Goal: Task Accomplishment & Management: Use online tool/utility

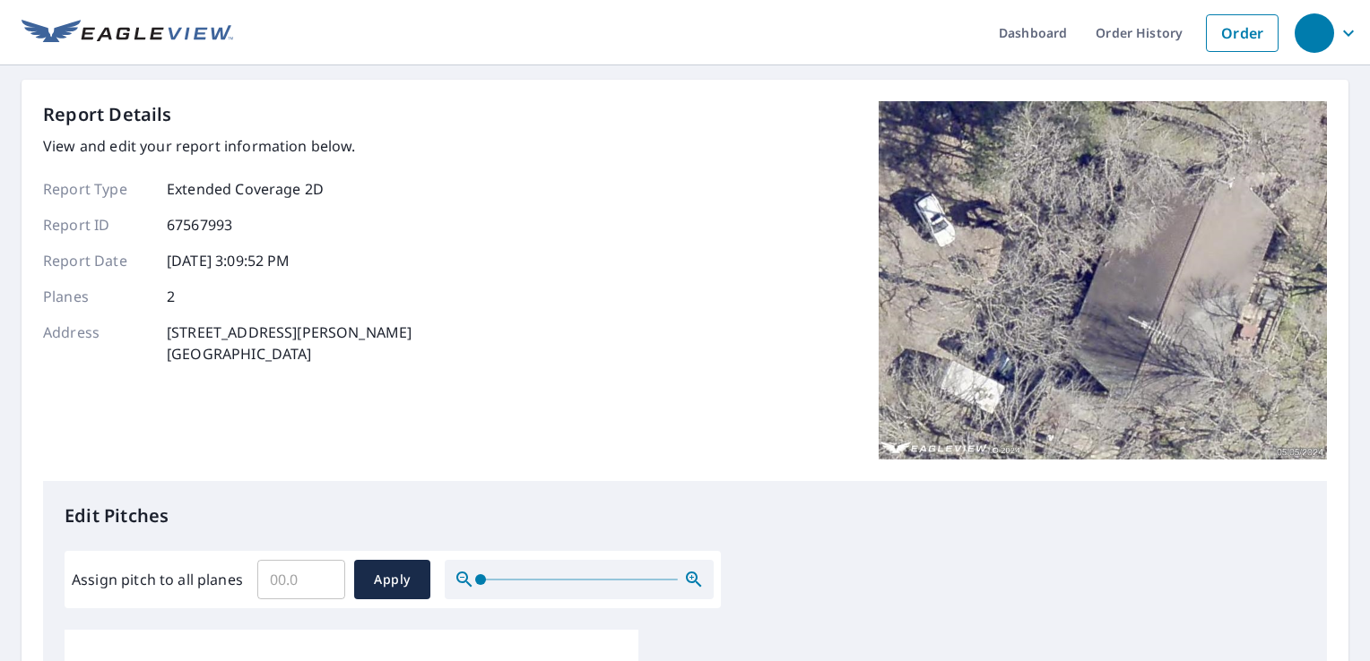
click at [278, 592] on input "Assign pitch to all planes" at bounding box center [301, 580] width 88 height 50
type input "4"
click at [374, 576] on span "Apply" at bounding box center [392, 580] width 48 height 22
type input "4"
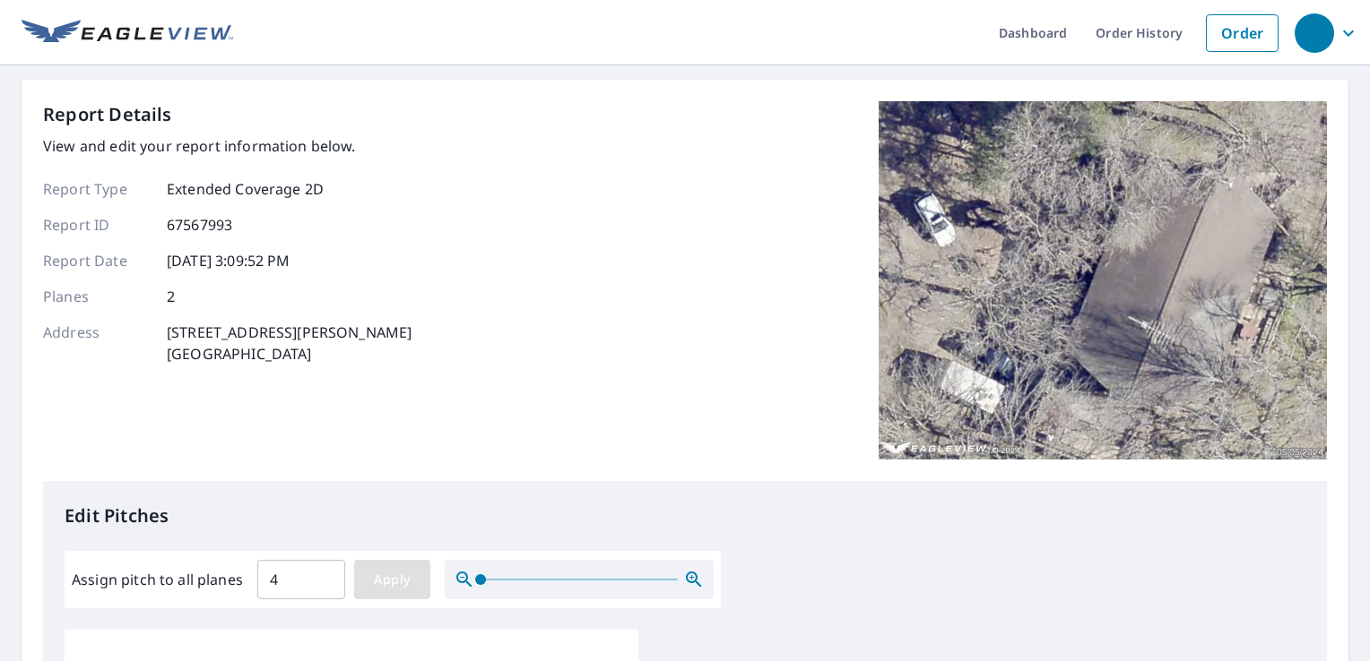
click at [395, 580] on span "Apply" at bounding box center [392, 580] width 48 height 22
click at [457, 71] on div "Dashboard Order History Order Report Details View and edit your report informat…" at bounding box center [685, 330] width 1370 height 661
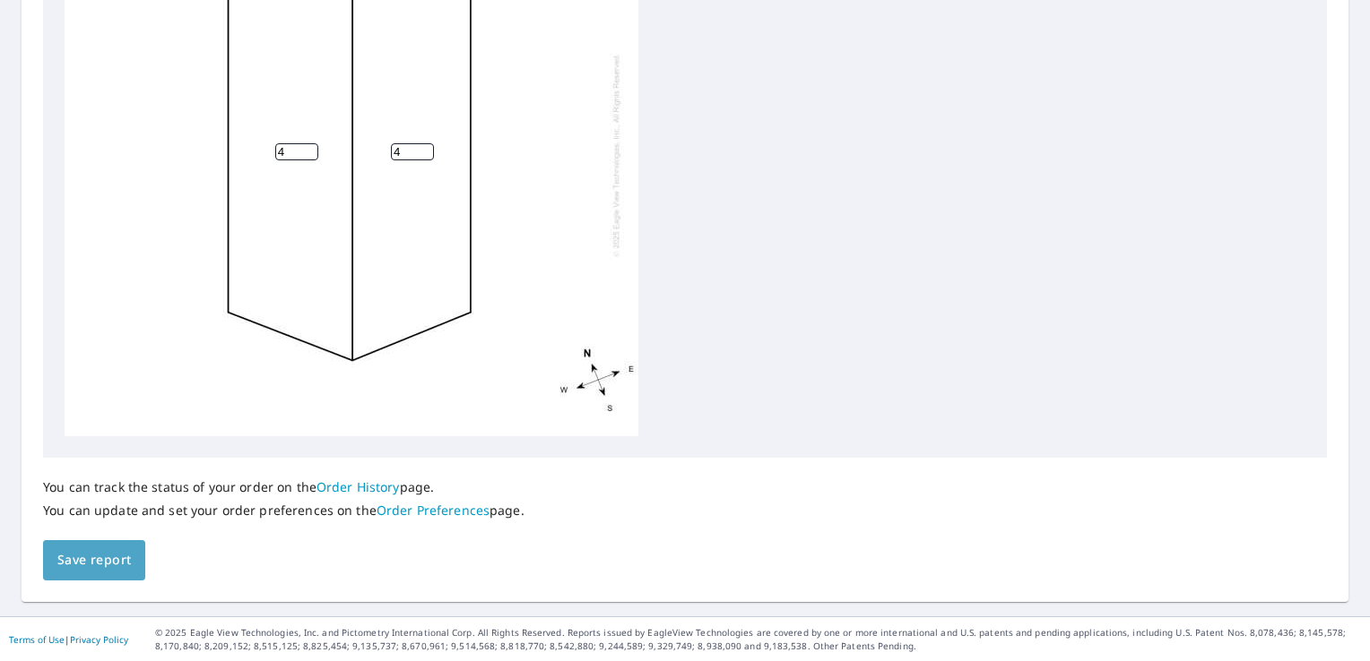
click at [106, 565] on span "Save report" at bounding box center [93, 560] width 73 height 22
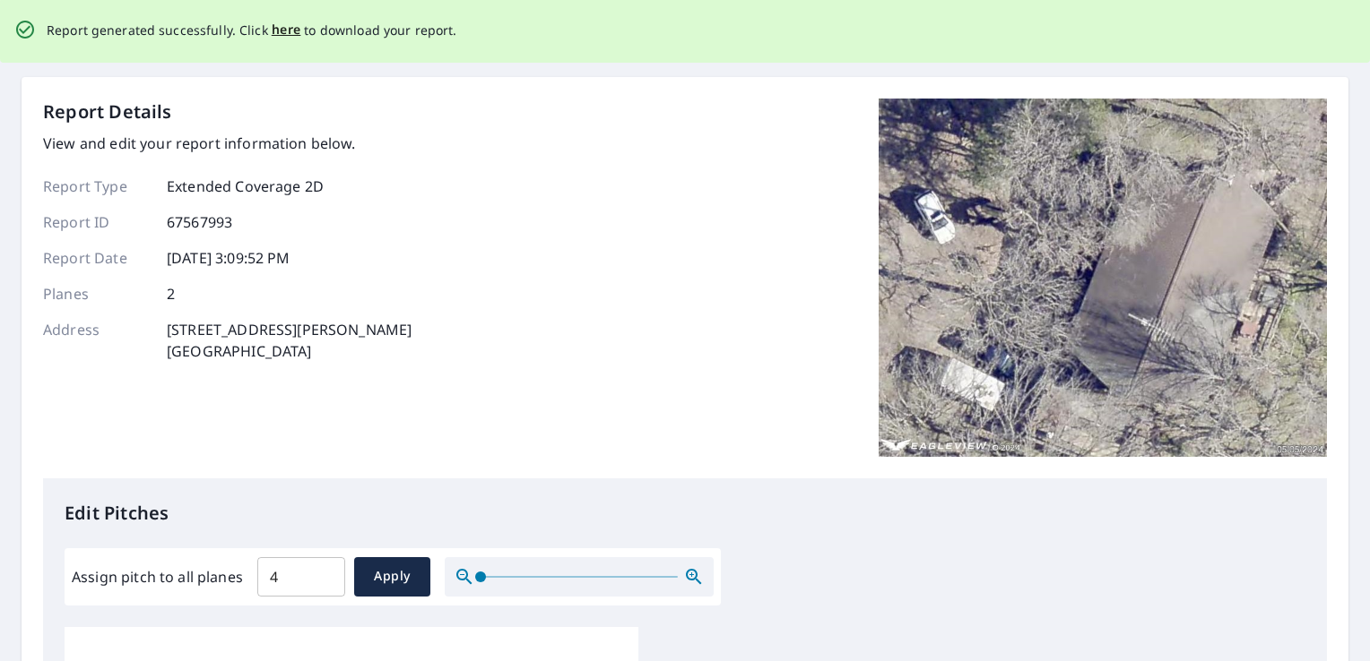
scroll to position [0, 0]
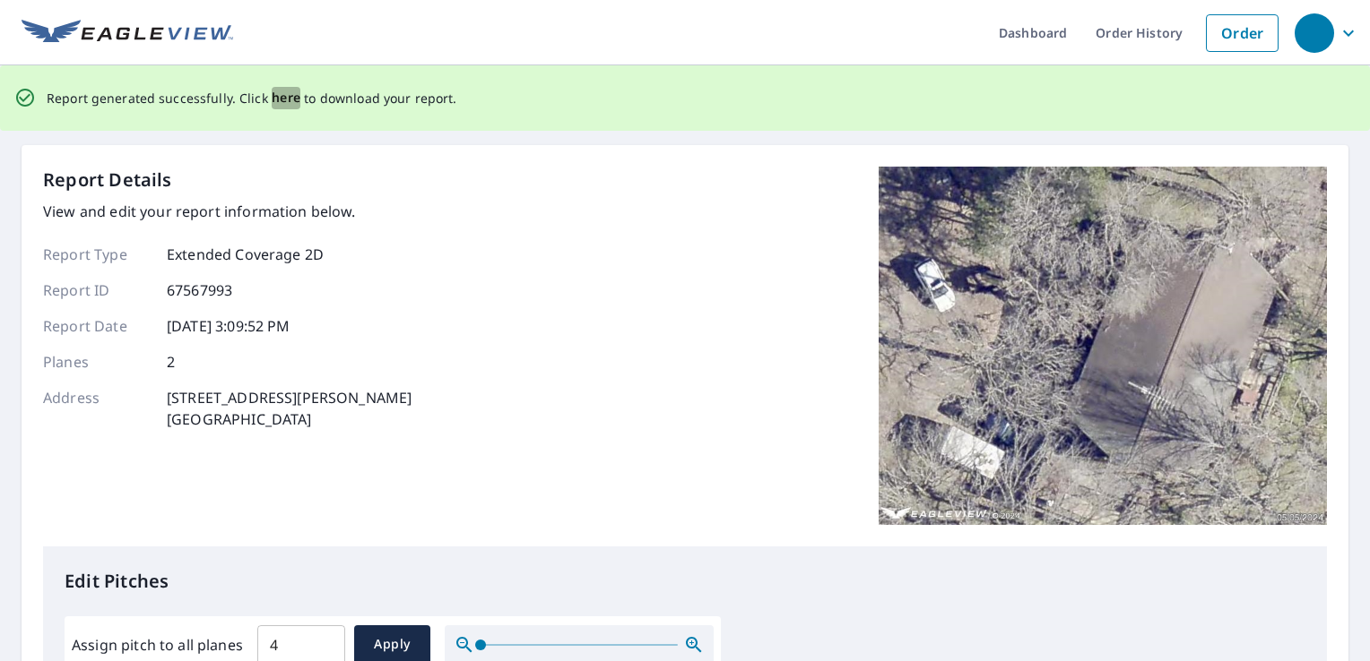
click at [285, 99] on span "here" at bounding box center [287, 98] width 30 height 22
click at [289, 92] on span "here" at bounding box center [287, 98] width 30 height 22
click at [287, 99] on span "here" at bounding box center [287, 98] width 30 height 22
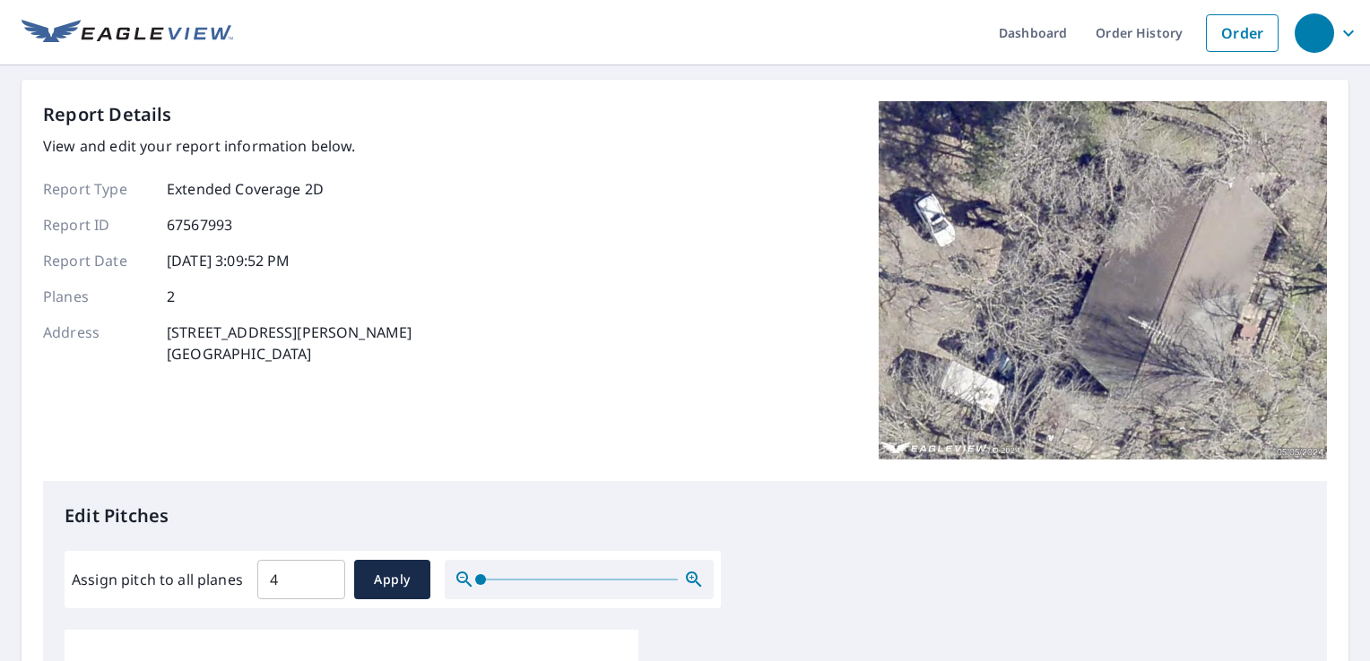
click at [431, 258] on div "Report Details View and edit your report information below. Report Type Extende…" at bounding box center [684, 291] width 1283 height 380
click at [1355, 263] on div "Dashboard Order History Order Report Details View and edit your report informat…" at bounding box center [685, 330] width 1370 height 661
